Goal: Find specific page/section: Find specific page/section

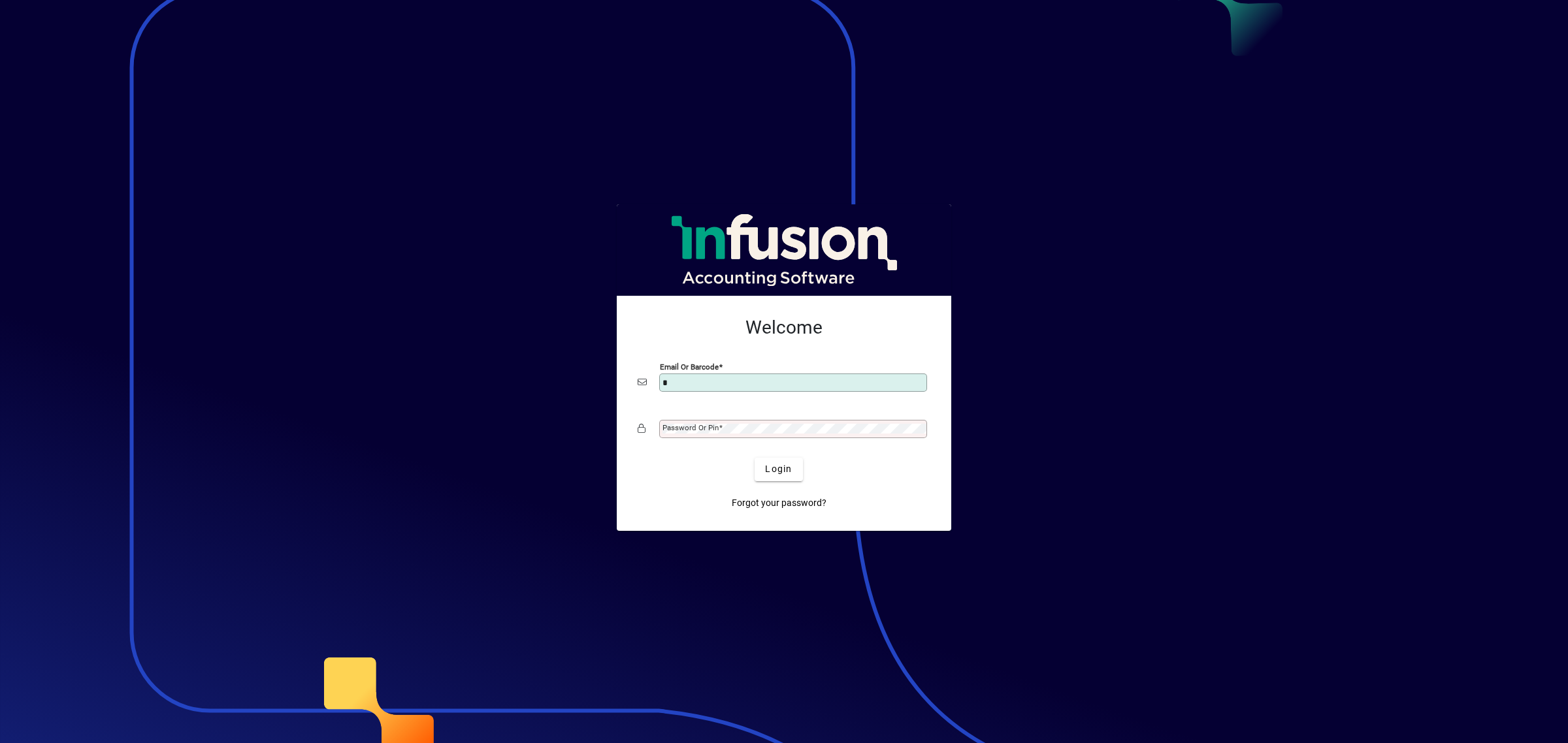
type input "**********"
click at [754, 458] on button "Login" at bounding box center [778, 470] width 47 height 24
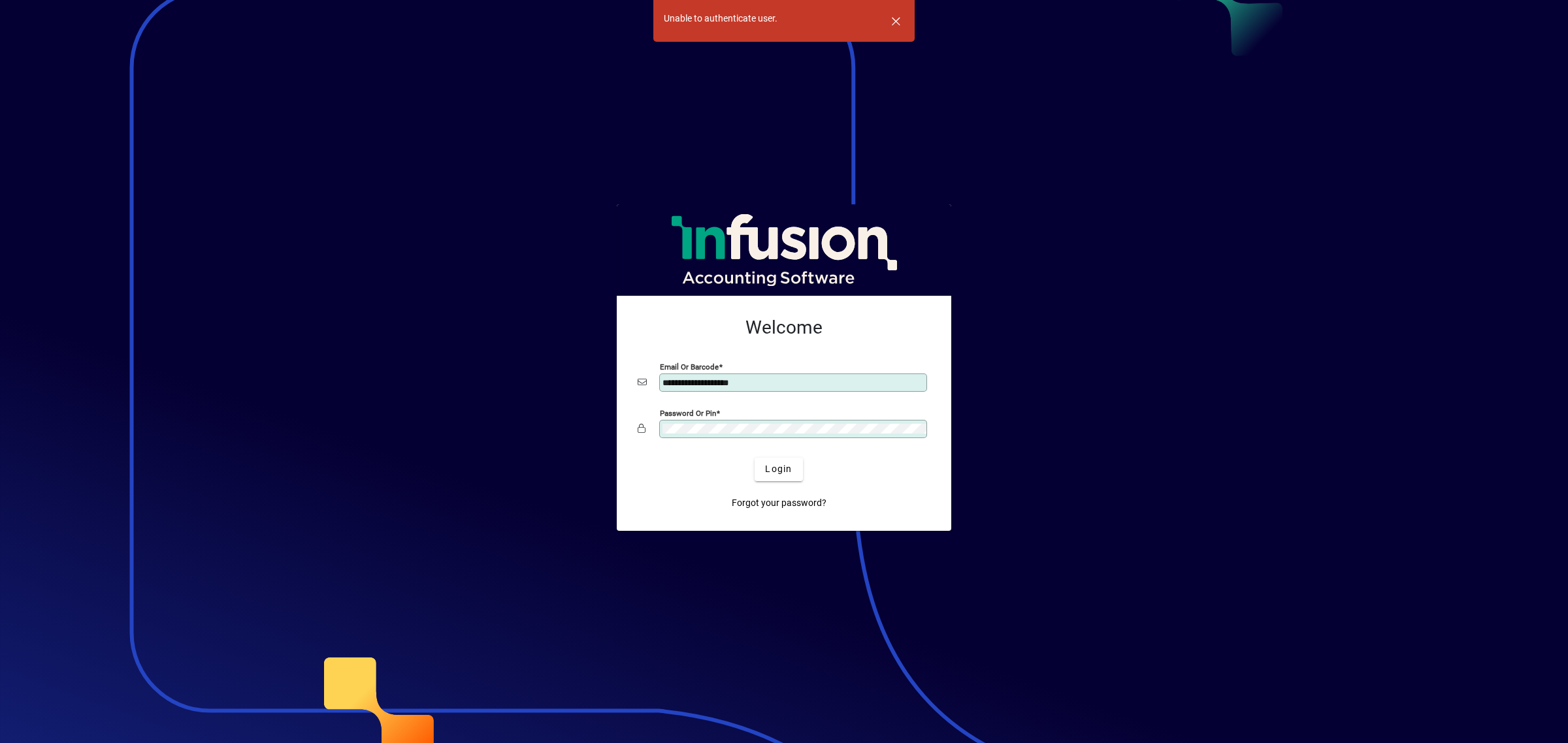
click at [716, 425] on div "Password or Pin" at bounding box center [784, 429] width 293 height 24
drag, startPoint x: 723, startPoint y: 418, endPoint x: 550, endPoint y: 389, distance: 175.4
click at [550, 389] on app-login-layout "**********" at bounding box center [784, 371] width 1568 height 743
click at [797, 467] on span "submit" at bounding box center [778, 470] width 47 height 32
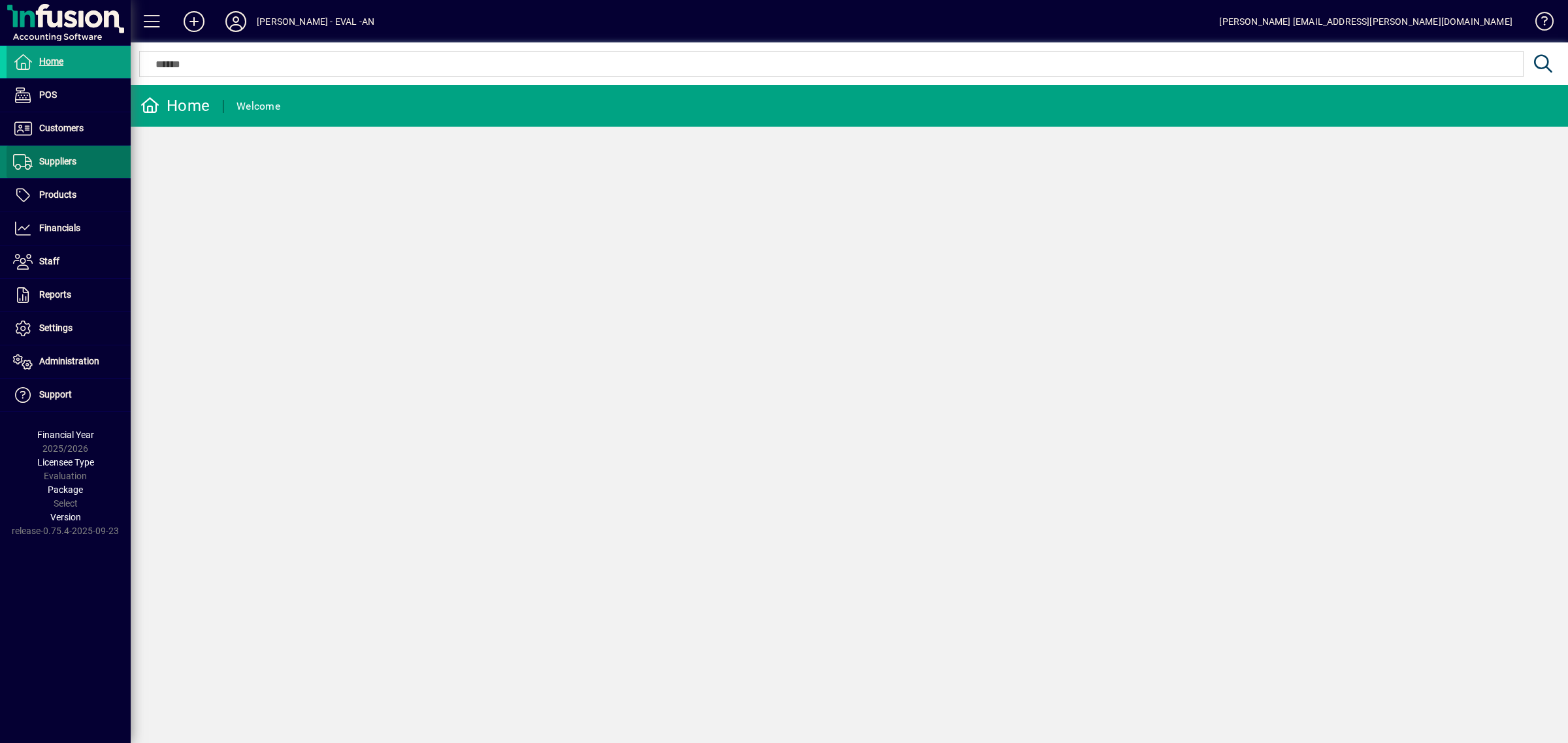
click at [72, 149] on span at bounding box center [68, 162] width 124 height 32
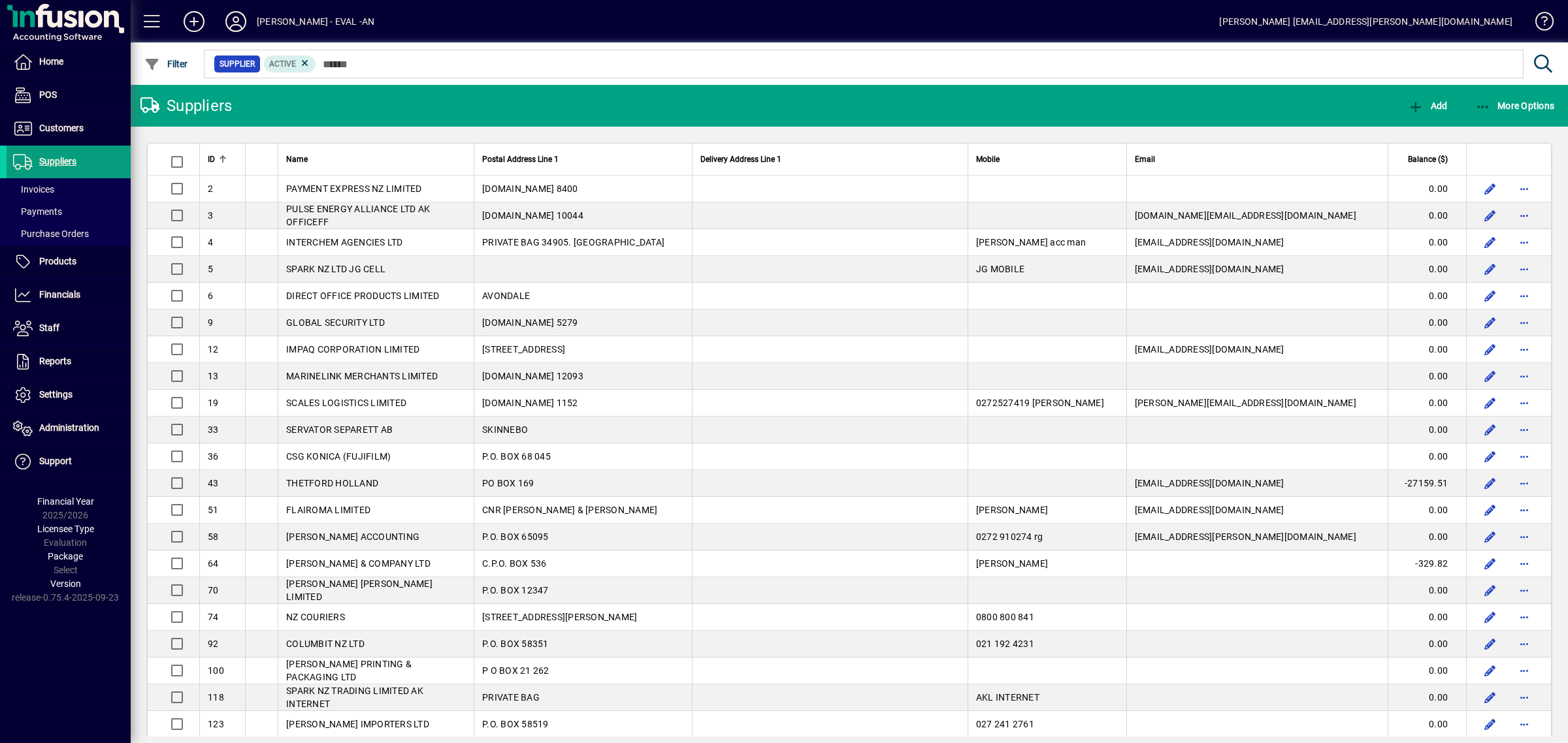
click at [389, 53] on div at bounding box center [920, 50] width 1437 height 14
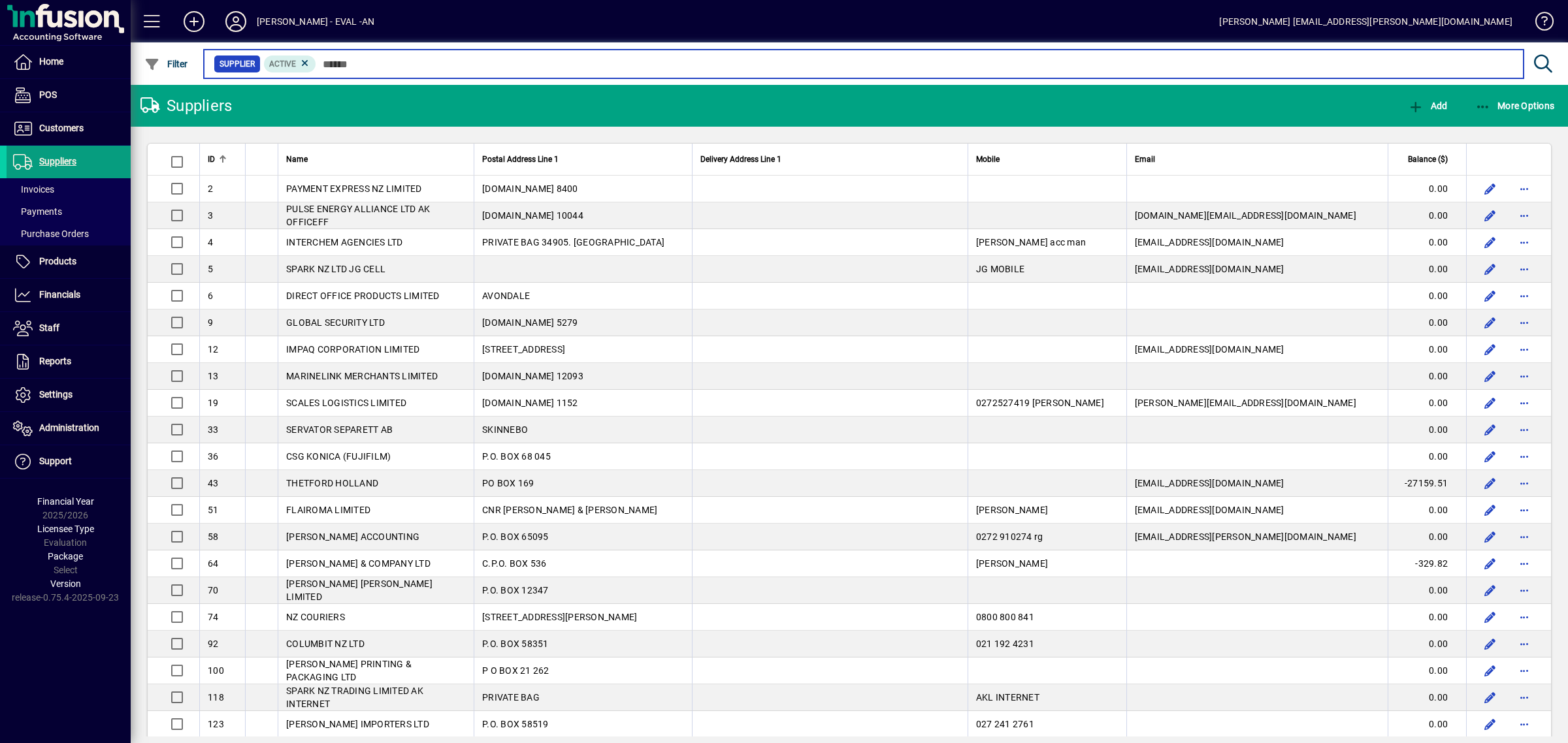
click at [361, 61] on input "text" at bounding box center [914, 63] width 1197 height 18
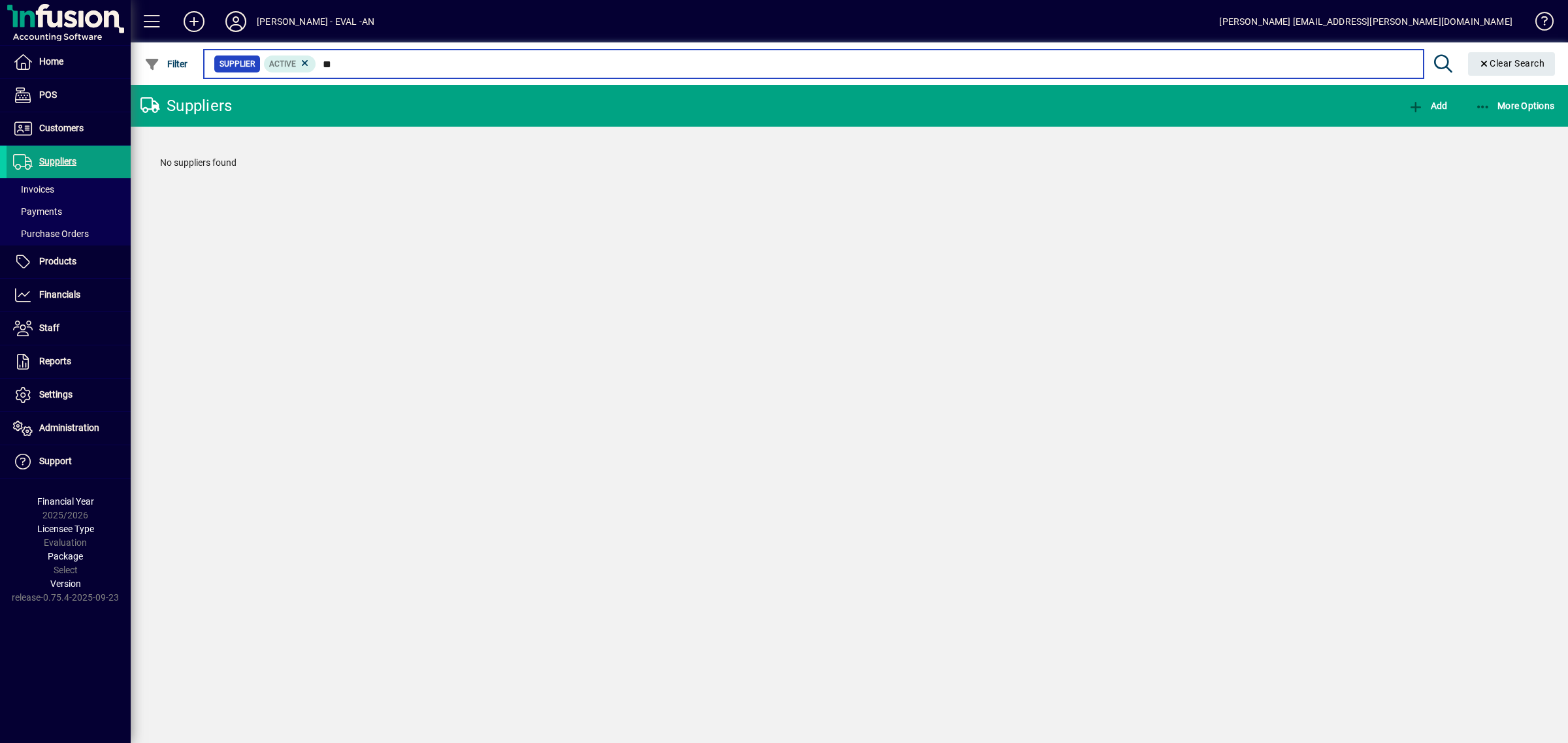
type input "*"
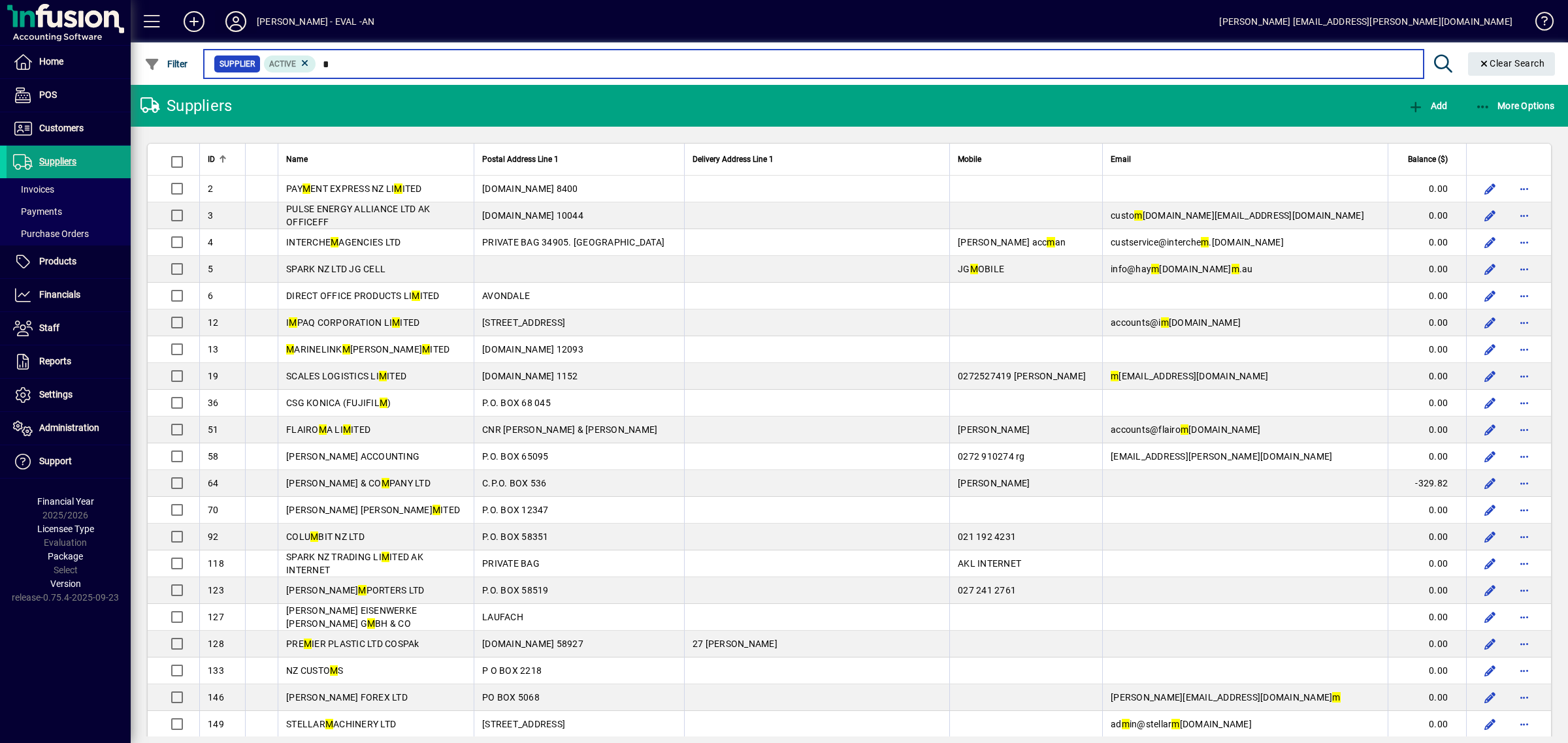
type input "*"
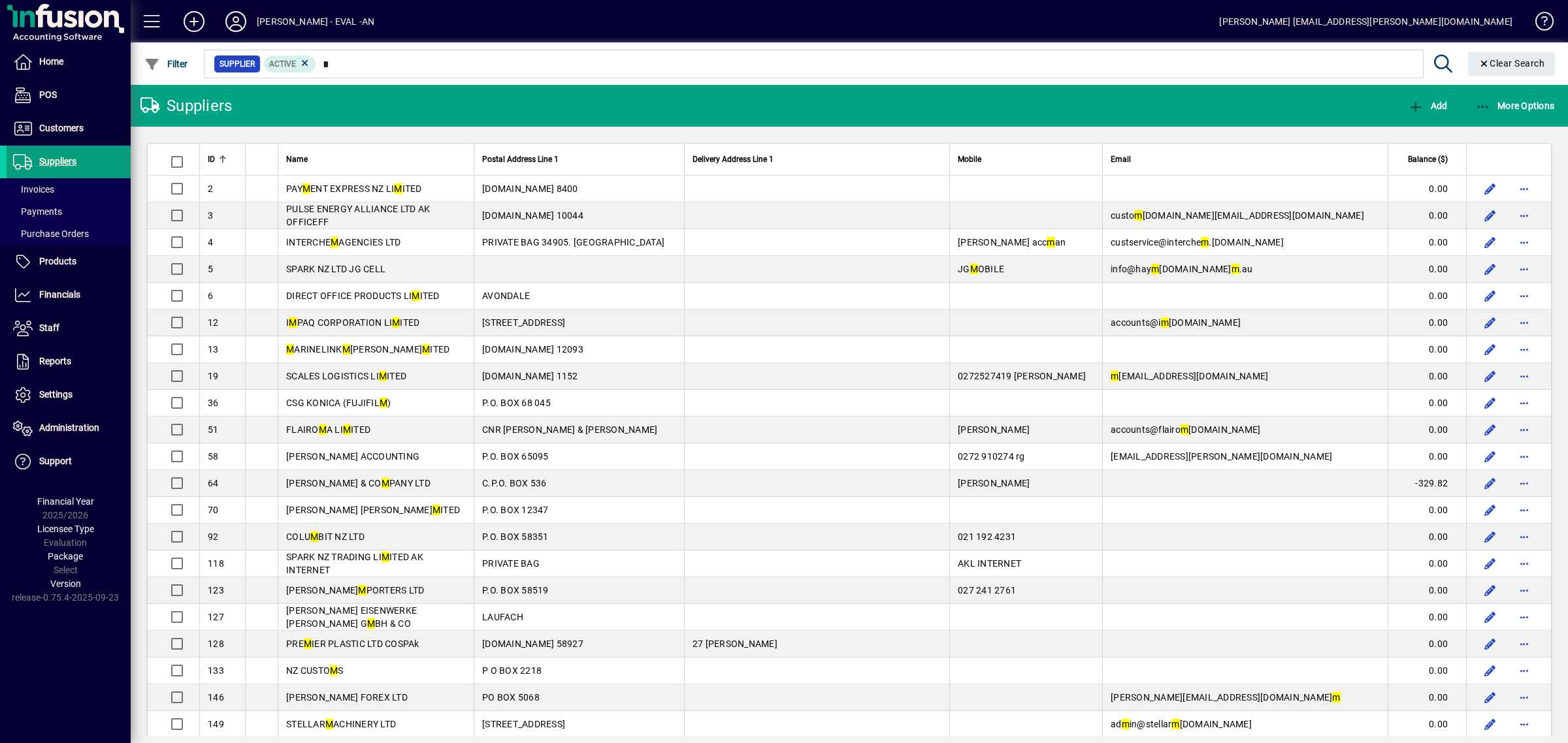
click at [235, 28] on icon at bounding box center [235, 21] width 26 height 21
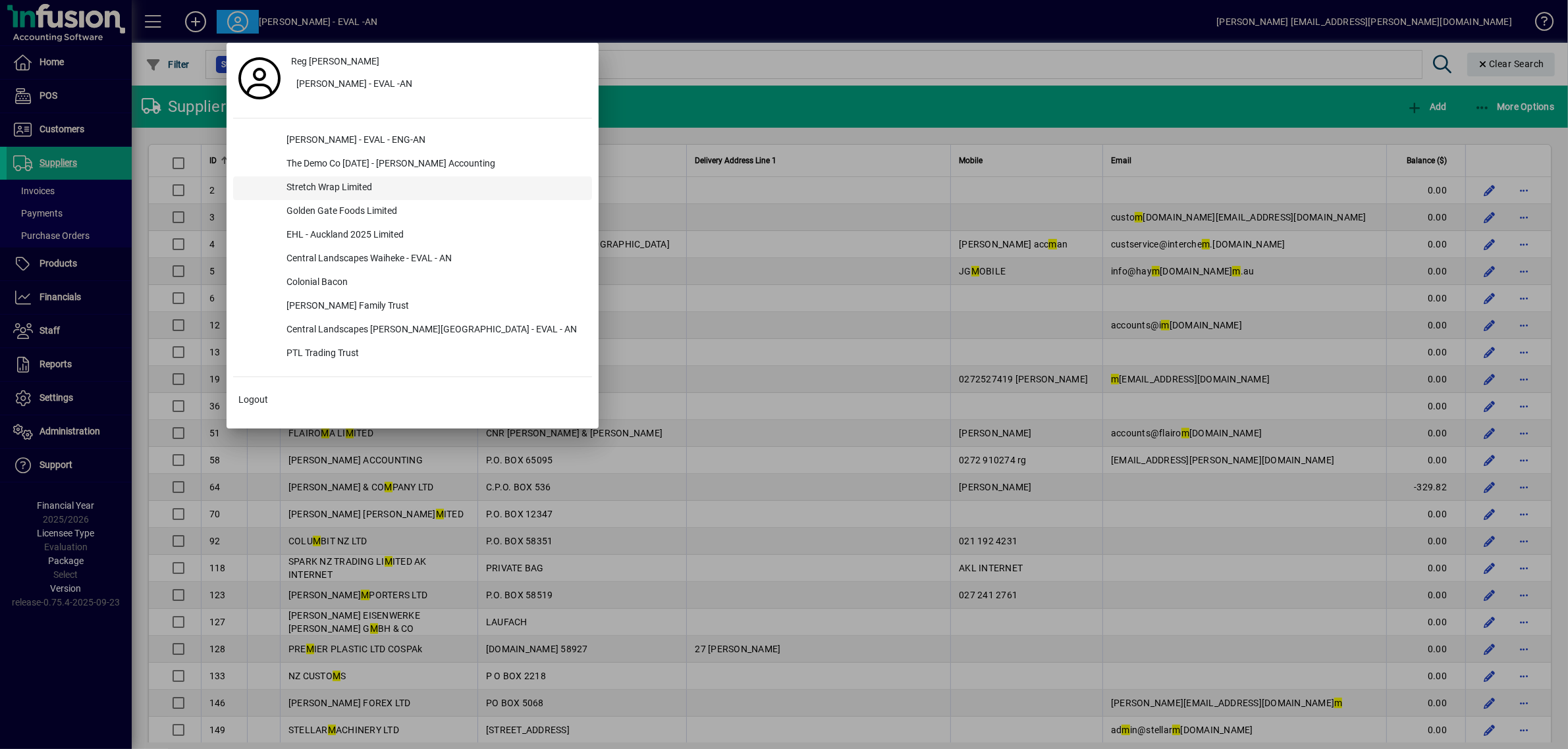
click at [311, 185] on div "Stretch Wrap Limited" at bounding box center [434, 189] width 316 height 24
